Goal: Complete application form

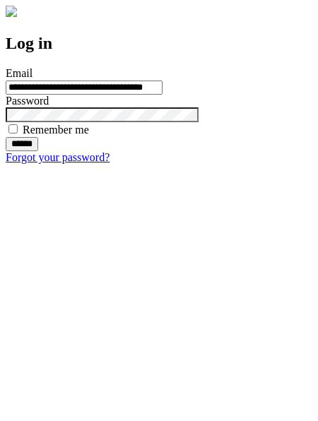
type input "**********"
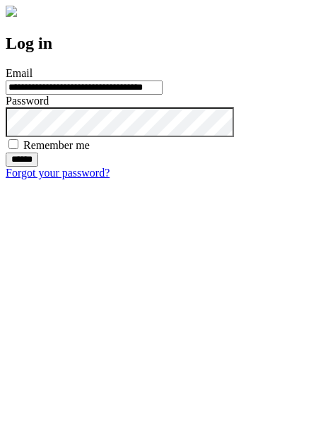
click at [38, 167] on input "******" at bounding box center [22, 160] width 33 height 14
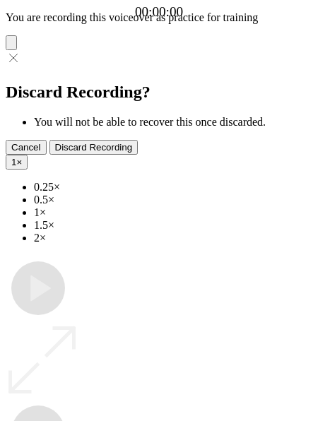
type input "**********"
